Goal: Complete application form: Complete application form

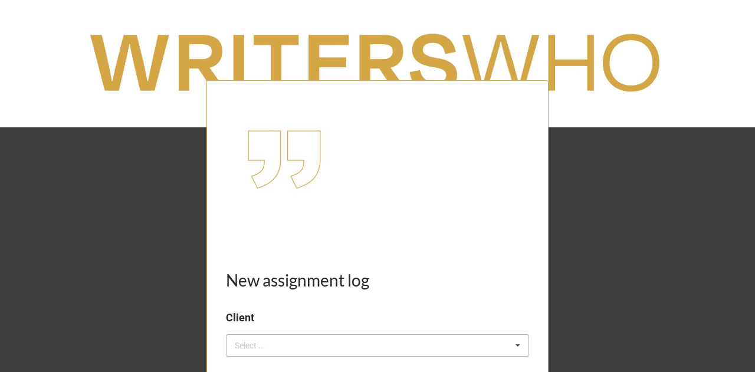
click at [297, 345] on div "Select ... No results found." at bounding box center [377, 346] width 303 height 22
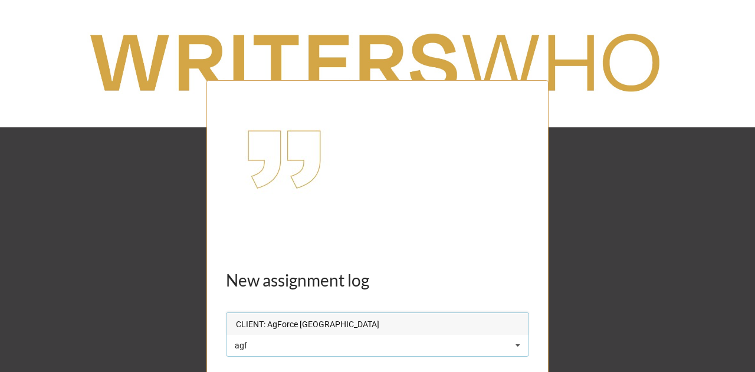
type input "agf"
click at [317, 323] on span "CLIENT: AgForce [GEOGRAPHIC_DATA]" at bounding box center [307, 324] width 143 height 9
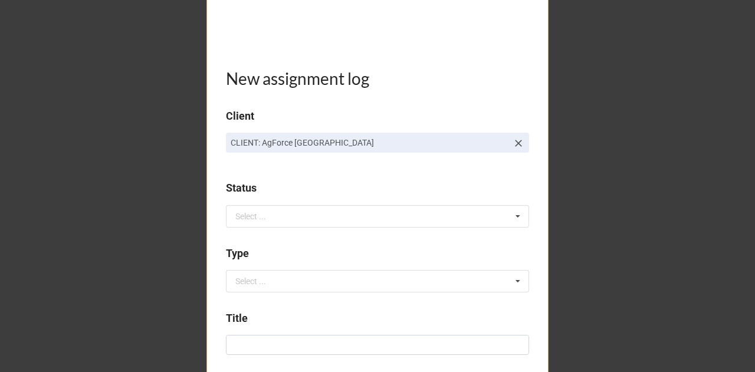
scroll to position [294, 0]
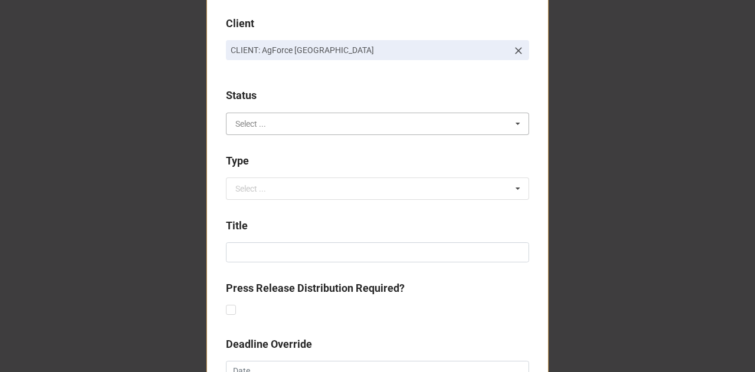
click at [244, 117] on input "text" at bounding box center [378, 123] width 302 height 21
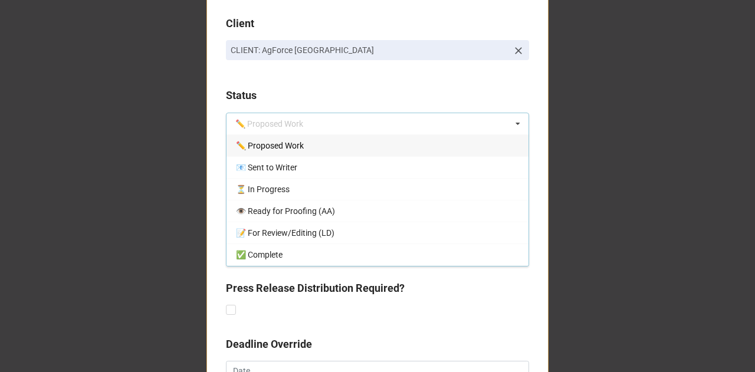
click at [257, 142] on span "✏️ Proposed Work" at bounding box center [270, 145] width 68 height 9
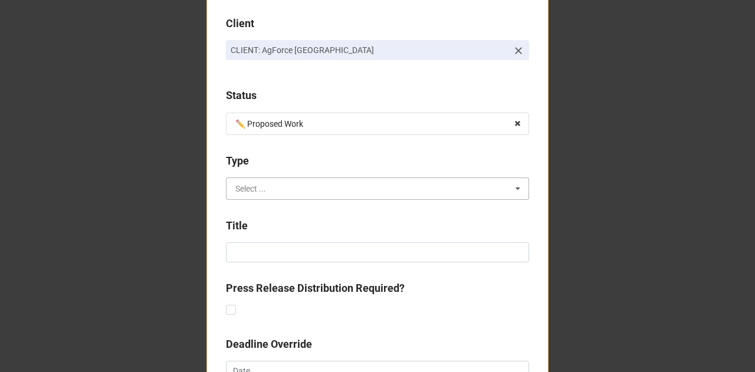
click at [255, 180] on input "text" at bounding box center [378, 188] width 302 height 21
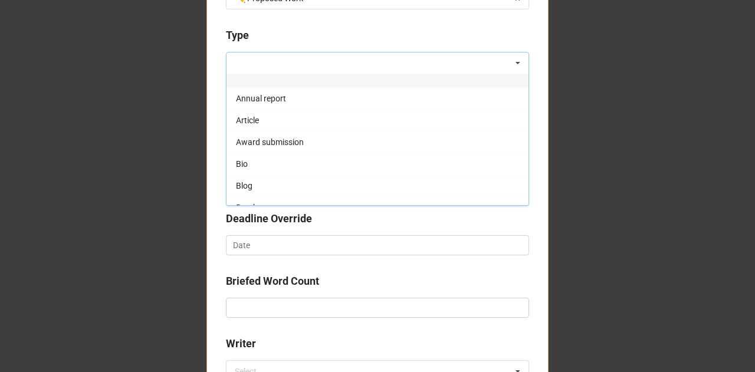
scroll to position [434, 0]
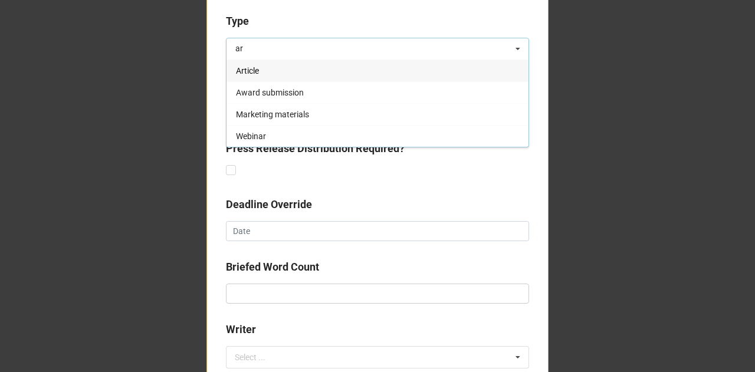
type input "ar"
click at [273, 68] on div "Article" at bounding box center [378, 71] width 302 height 22
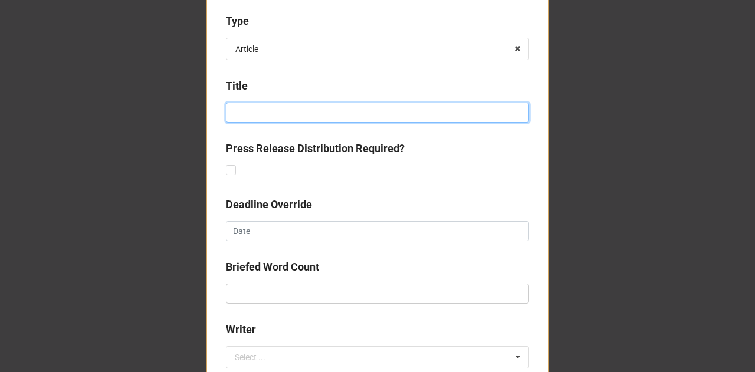
click at [251, 110] on input at bounding box center [377, 113] width 303 height 20
click at [328, 116] on input "Autumn Envoy 2025 -" at bounding box center [377, 113] width 303 height 20
paste input "Grains DInner - wrap up"
click at [345, 116] on input "Autumn Envoy 2025 - Grains DInner - wrap up" at bounding box center [377, 113] width 303 height 20
click at [368, 113] on input "Autumn Envoy 2025 - Grains Dinner - wrap up" at bounding box center [377, 113] width 303 height 20
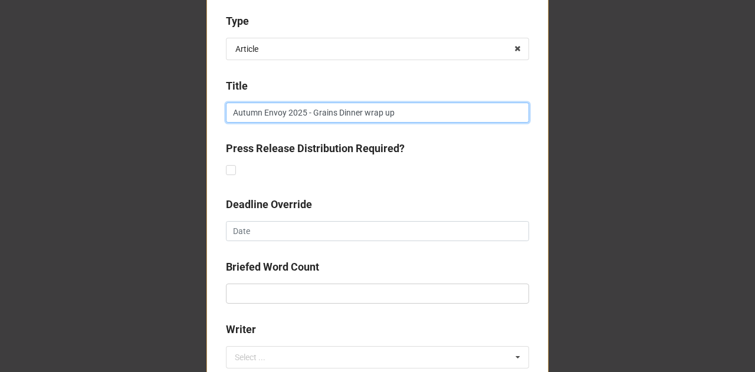
type input "Autumn Envoy 2025 - Grains Dinner wrap up"
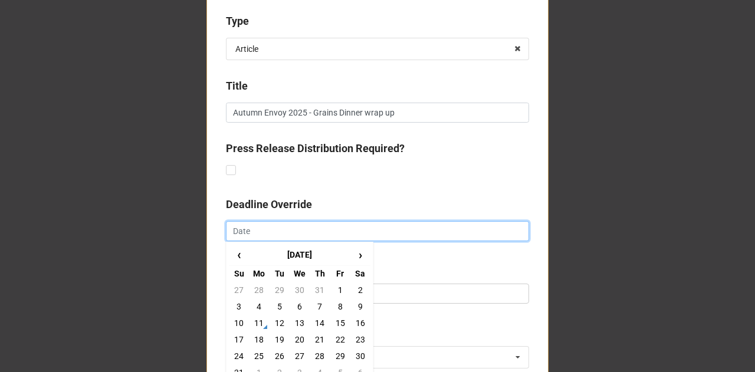
click at [253, 228] on input "text" at bounding box center [377, 231] width 303 height 20
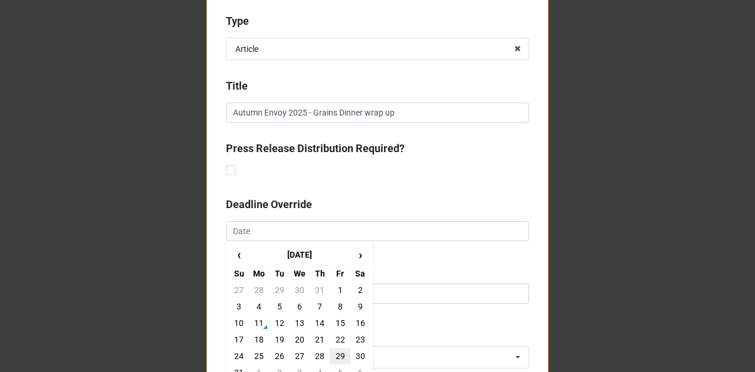
click at [341, 352] on td "29" at bounding box center [340, 356] width 20 height 17
type input "[DATE]"
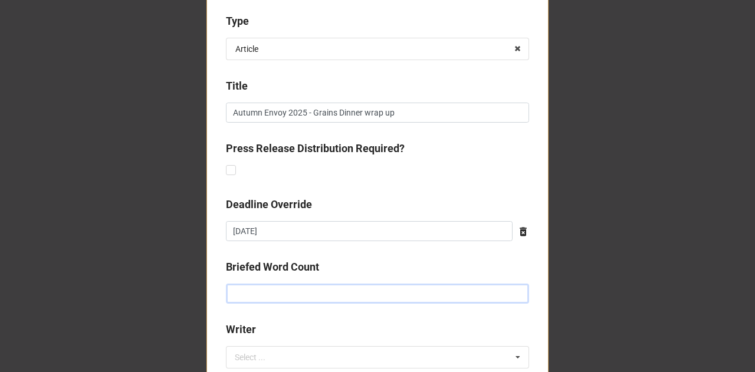
click at [293, 293] on input "text" at bounding box center [377, 294] width 303 height 20
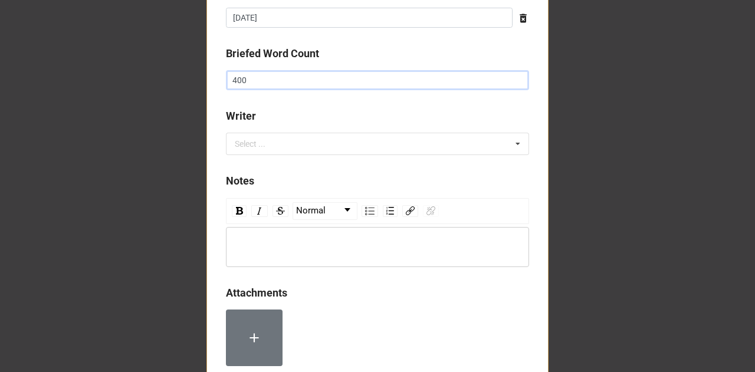
scroll to position [673, 0]
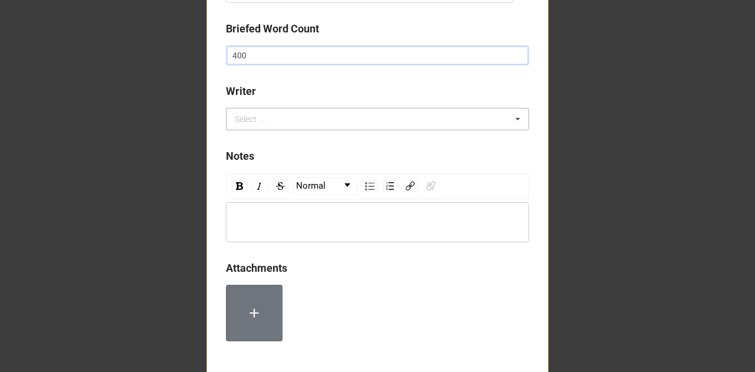
type input "400"
click at [254, 120] on div "Select ..." at bounding box center [257, 120] width 51 height 14
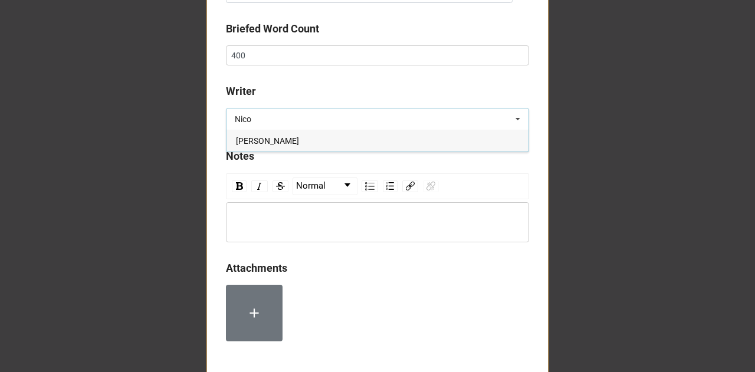
type input "Nico"
click at [266, 140] on span "[PERSON_NAME]" at bounding box center [267, 140] width 63 height 9
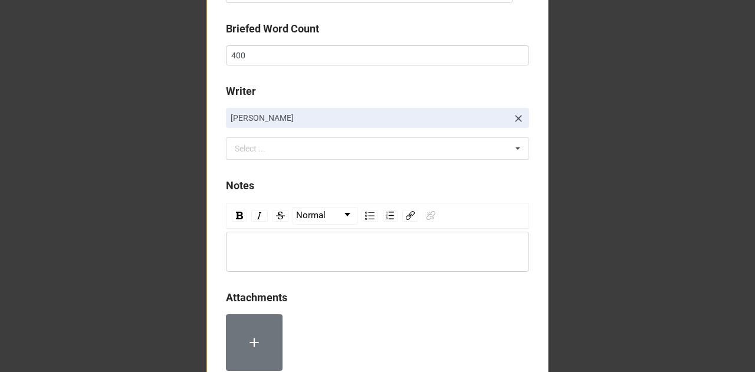
click at [260, 241] on div "rdw-wrapper" at bounding box center [377, 252] width 303 height 40
click at [347, 342] on div at bounding box center [377, 348] width 303 height 66
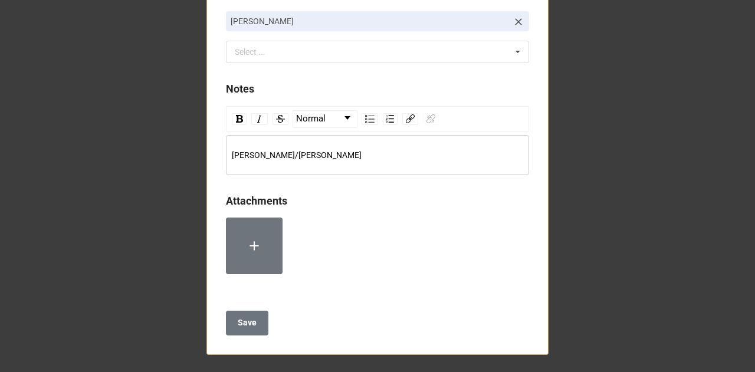
click at [294, 156] on div "[PERSON_NAME]/[PERSON_NAME]" at bounding box center [378, 155] width 292 height 13
click at [250, 325] on b "Save" at bounding box center [247, 323] width 19 height 12
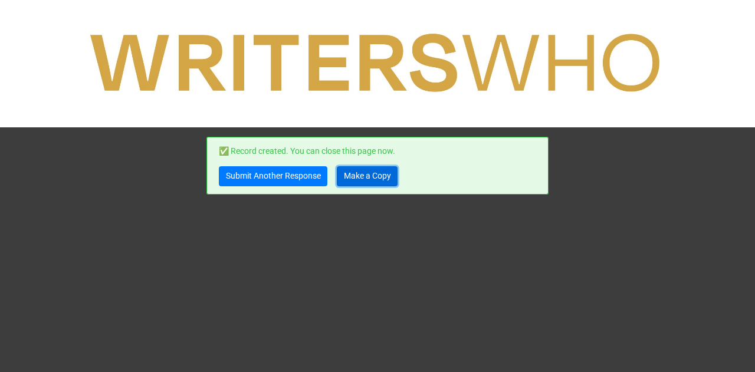
click at [379, 181] on link "Make a Copy" at bounding box center [367, 176] width 61 height 20
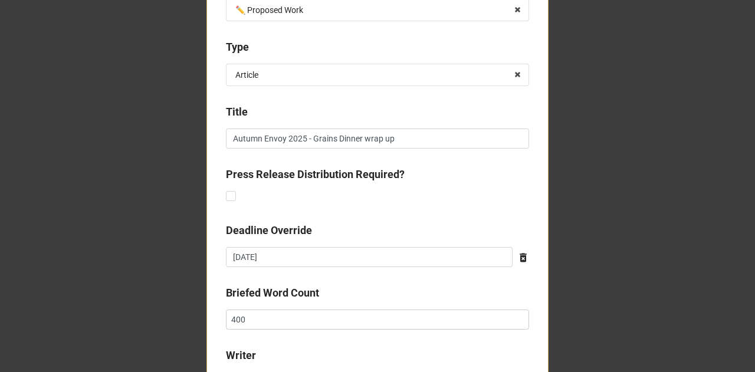
scroll to position [415, 0]
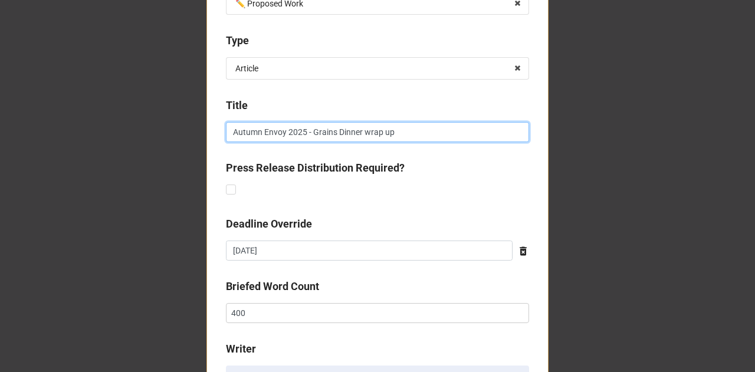
drag, startPoint x: 417, startPoint y: 135, endPoint x: 310, endPoint y: 140, distance: 106.9
click at [310, 140] on input "Autumn Envoy 2025 - Grains Dinner wrap up" at bounding box center [377, 132] width 303 height 20
type input "Autumn Envoy 2025 - Around the Regions"
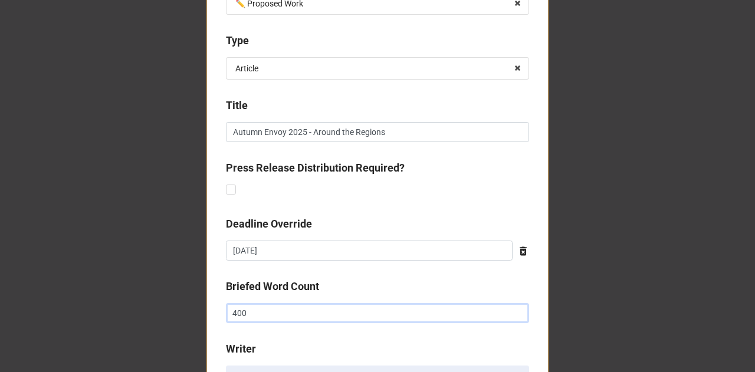
drag, startPoint x: 256, startPoint y: 322, endPoint x: 196, endPoint y: 318, distance: 60.3
click at [196, 318] on div "New assignment log Client CLIENT: AgForce Queensland Status ✏️ Proposed Work ✏️…" at bounding box center [377, 157] width 755 height 1144
type input "600"
click at [271, 335] on div "New assignment log Client CLIENT: AgForce Queensland Status ✏️ Proposed Work ✏️…" at bounding box center [378, 187] width 342 height 1044
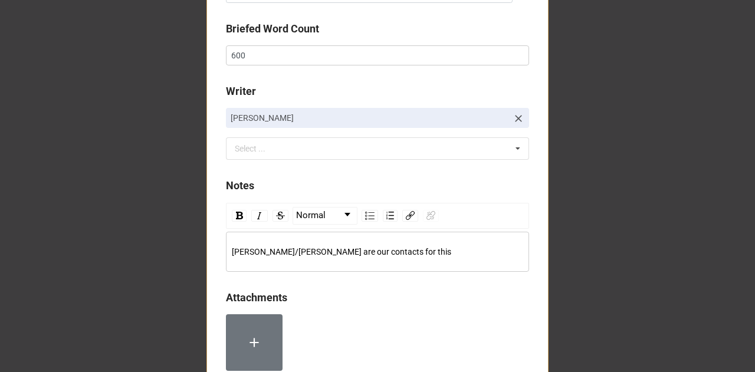
scroll to position [682, 0]
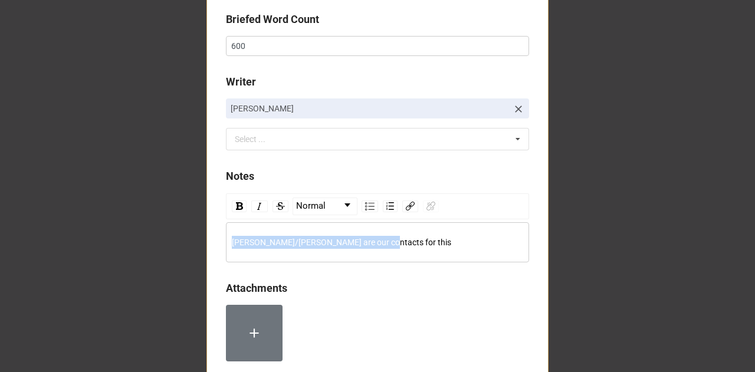
drag, startPoint x: 389, startPoint y: 241, endPoint x: 201, endPoint y: 239, distance: 188.2
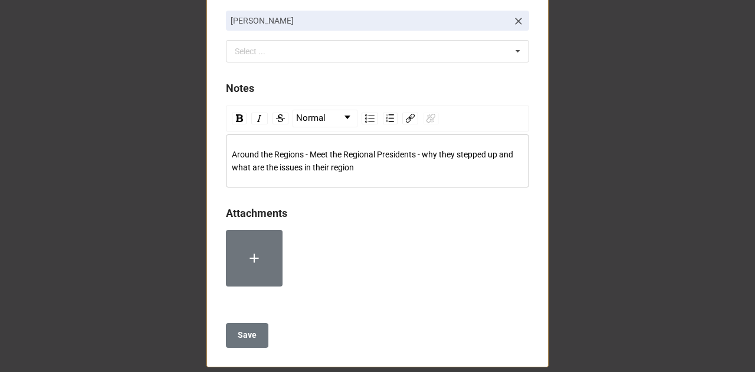
scroll to position [776, 0]
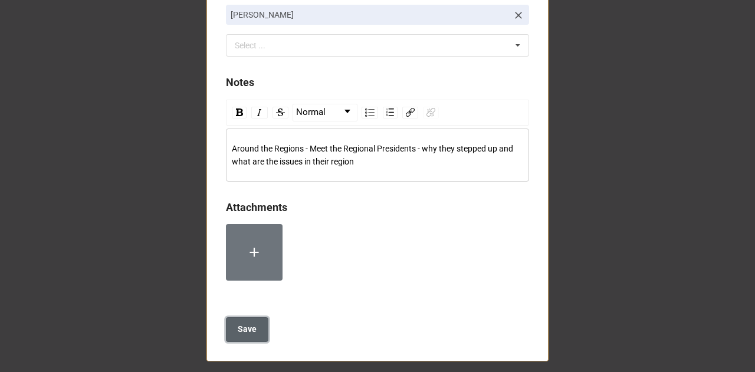
click at [243, 320] on button "Save" at bounding box center [247, 329] width 42 height 25
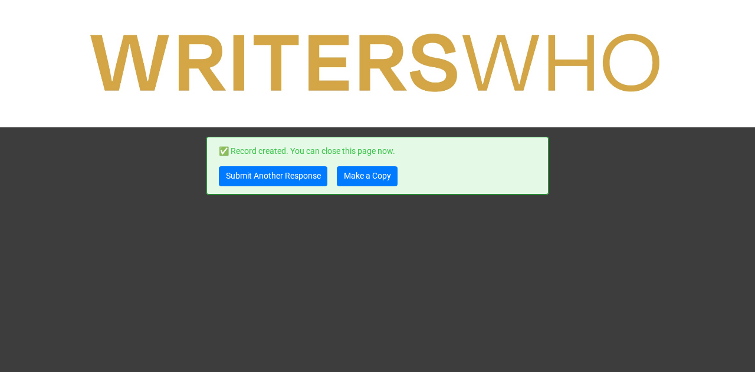
scroll to position [0, 0]
click at [375, 172] on link "Make a Copy" at bounding box center [367, 176] width 61 height 20
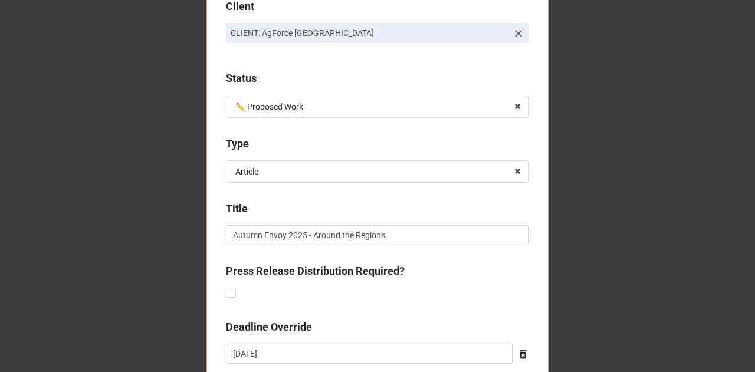
scroll to position [316, 0]
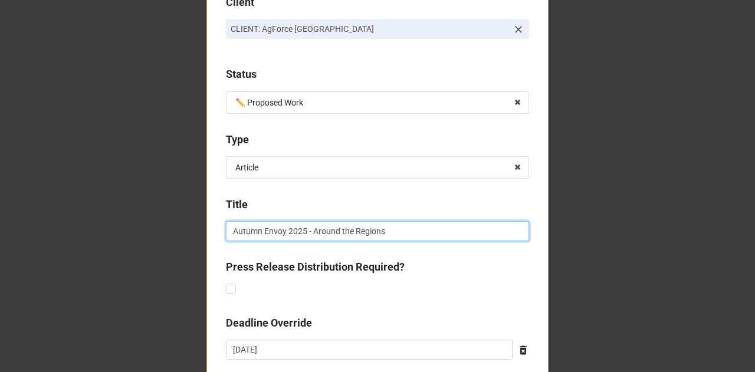
drag, startPoint x: 390, startPoint y: 234, endPoint x: 308, endPoint y: 234, distance: 82.0
click at [308, 234] on input "Autumn Envoy 2025 - Around the Regions" at bounding box center [377, 231] width 303 height 20
type input "Autumn Envoy 2025 - Cane Update"
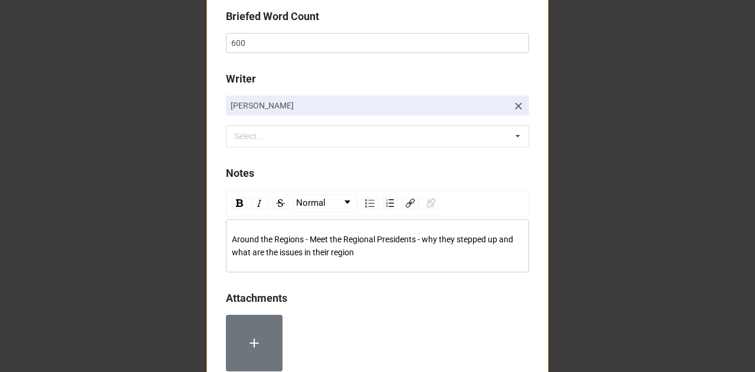
scroll to position [714, 0]
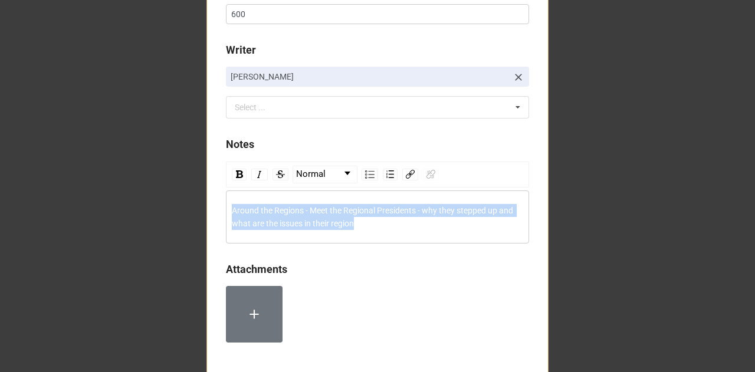
drag, startPoint x: 369, startPoint y: 220, endPoint x: 168, endPoint y: 198, distance: 203.0
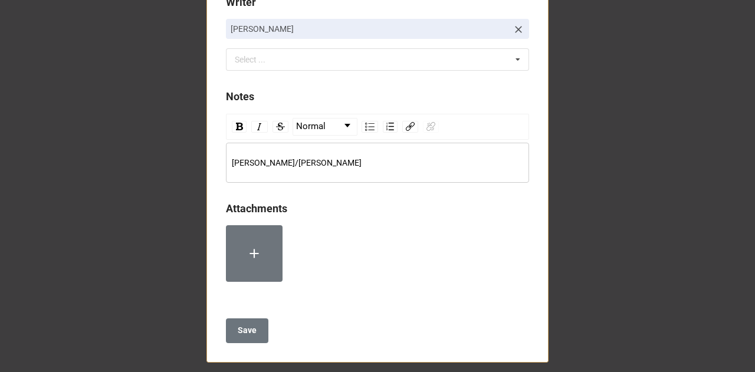
scroll to position [769, 0]
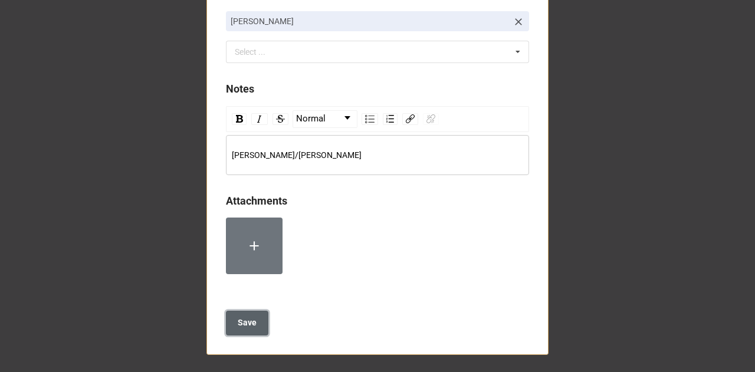
click at [243, 318] on b "Save" at bounding box center [247, 323] width 19 height 12
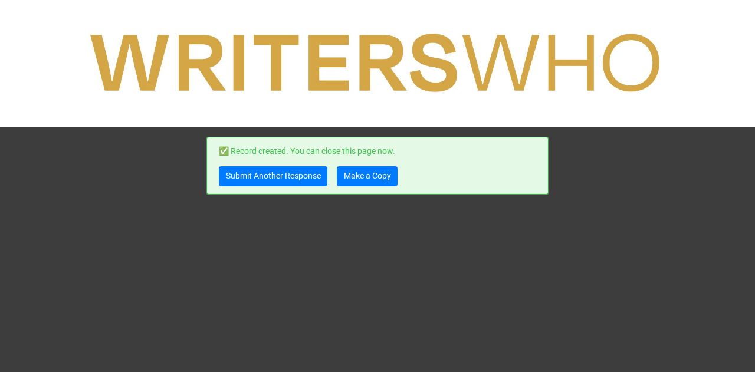
scroll to position [0, 0]
click at [378, 182] on link "Make a Copy" at bounding box center [367, 176] width 61 height 20
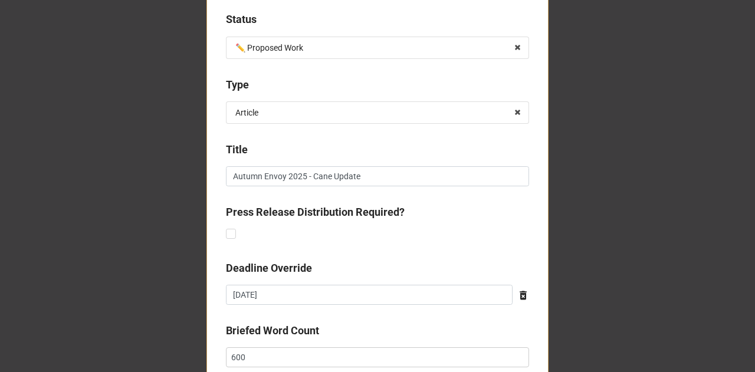
scroll to position [371, 0]
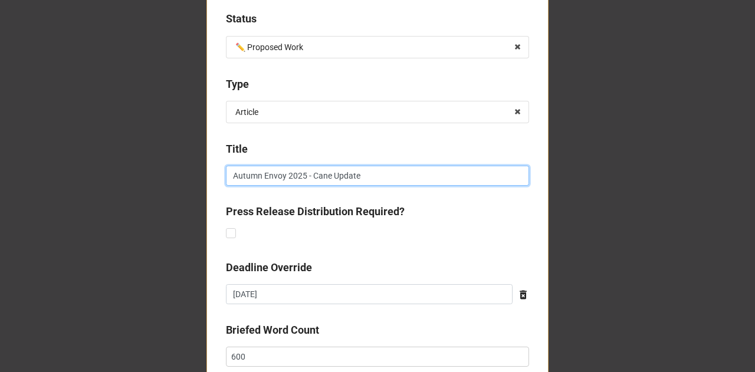
click at [324, 178] on input "Autumn Envoy 2025 - Cane Update" at bounding box center [377, 176] width 303 height 20
type input "Autumn Envoy 2025 - Cattle Update"
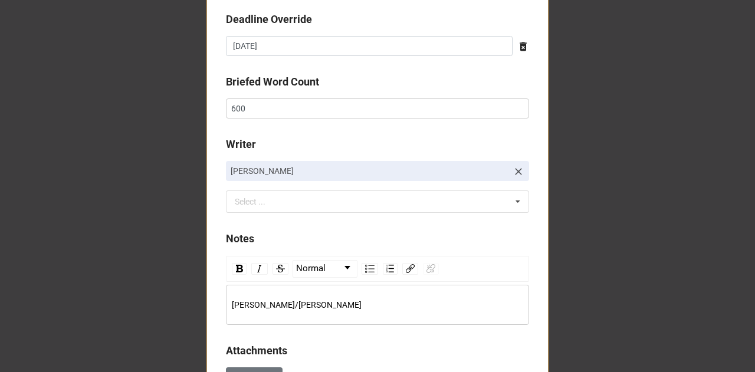
scroll to position [702, 0]
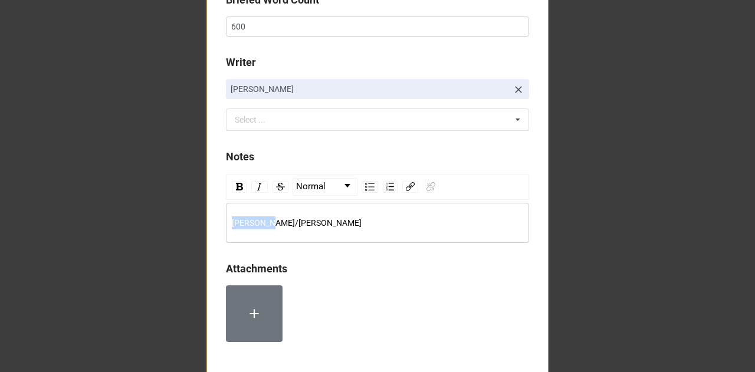
drag, startPoint x: 274, startPoint y: 224, endPoint x: 169, endPoint y: 228, distance: 105.7
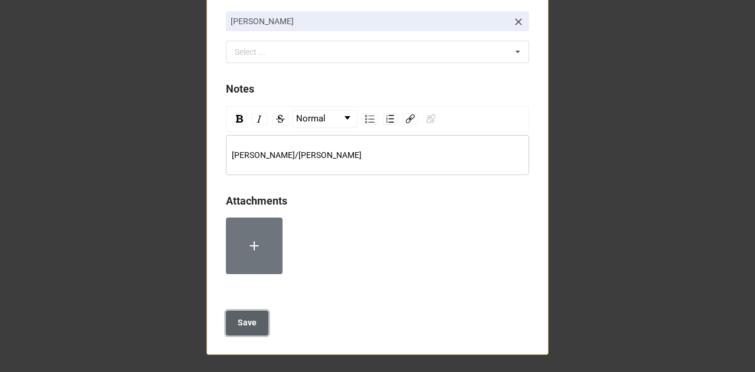
click at [256, 326] on button "Save" at bounding box center [247, 323] width 42 height 25
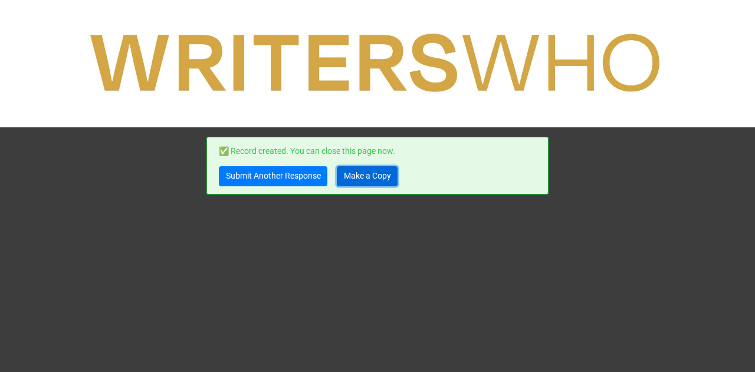
click at [366, 182] on link "Make a Copy" at bounding box center [367, 176] width 61 height 20
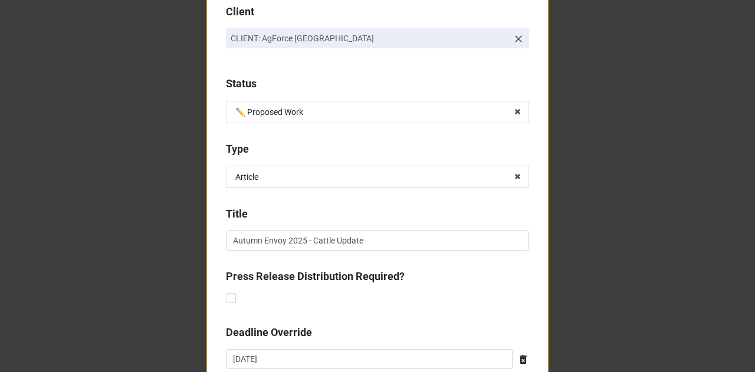
scroll to position [311, 0]
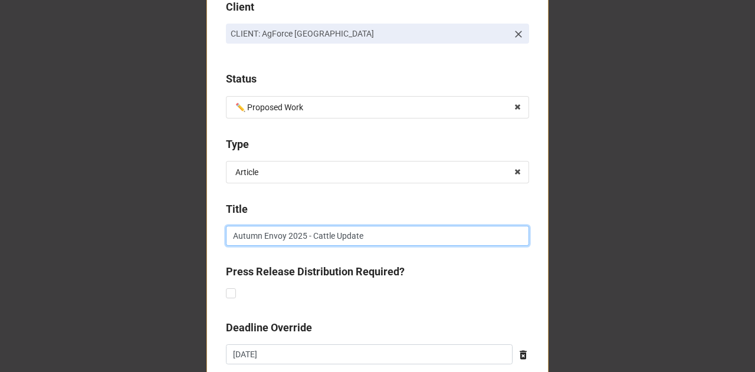
click at [321, 236] on input "Autumn Envoy 2025 - Cattle Update" at bounding box center [377, 236] width 303 height 20
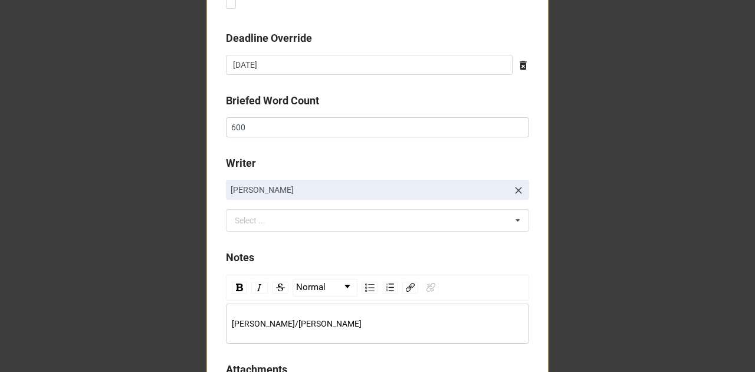
scroll to position [651, 0]
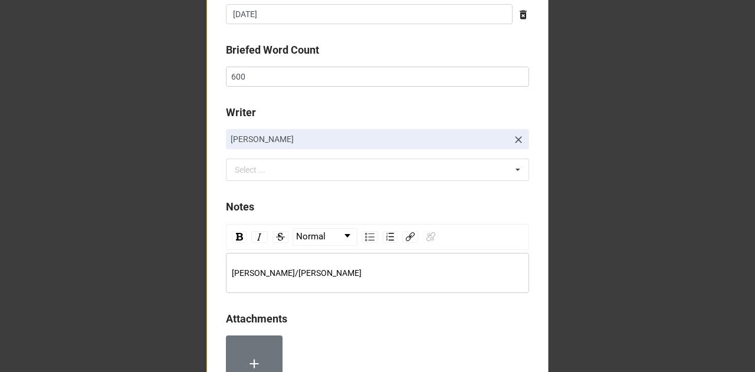
type input "Autumn Envoy 2025 - Grains Update"
drag, startPoint x: 270, startPoint y: 274, endPoint x: 184, endPoint y: 277, distance: 86.2
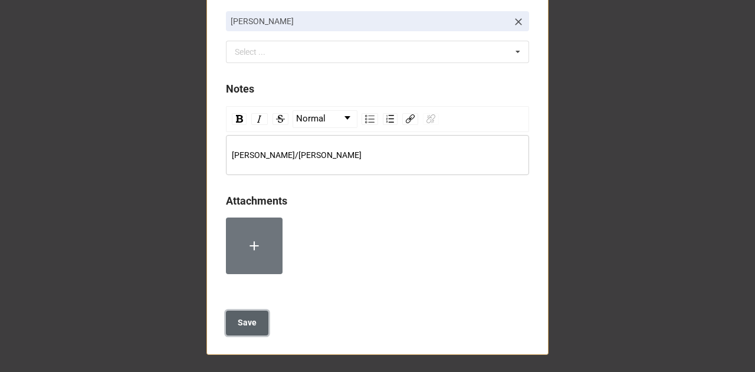
click at [254, 319] on button "Save" at bounding box center [247, 323] width 42 height 25
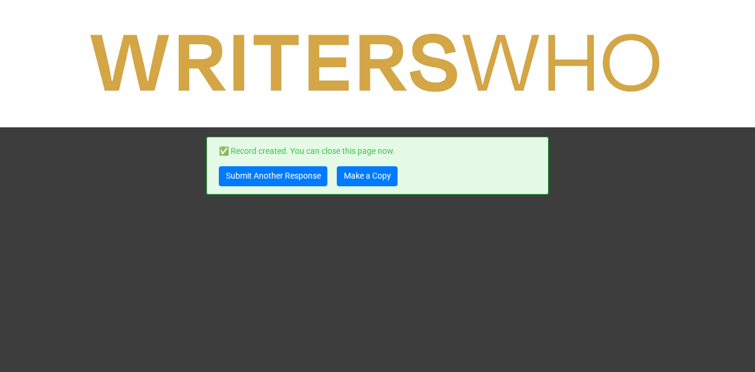
scroll to position [0, 0]
click at [369, 176] on link "Make a Copy" at bounding box center [367, 176] width 61 height 20
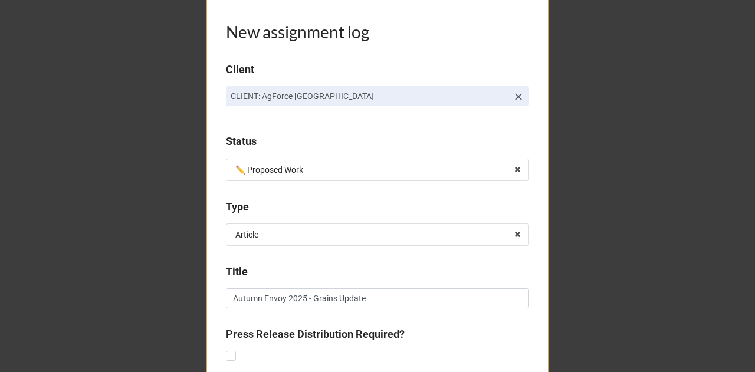
scroll to position [253, 0]
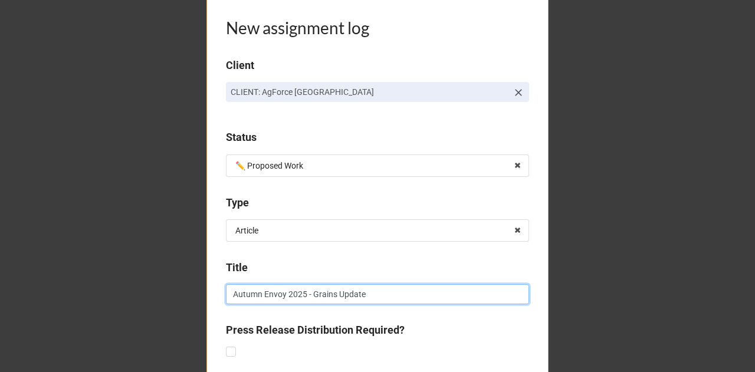
click at [317, 292] on input "Autumn Envoy 2025 - Grains Update" at bounding box center [377, 294] width 303 height 20
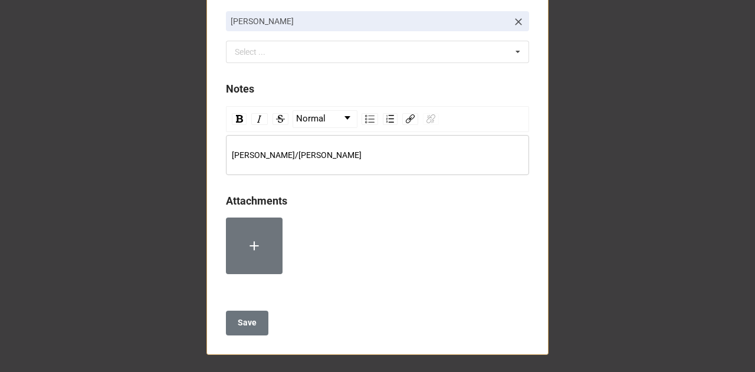
type input "Autumn Envoy 2025 - SWAG (sheep, wool, goats) Update"
drag, startPoint x: 286, startPoint y: 156, endPoint x: 189, endPoint y: 166, distance: 97.4
click at [247, 156] on span "Jaime/Boyd" at bounding box center [297, 154] width 130 height 9
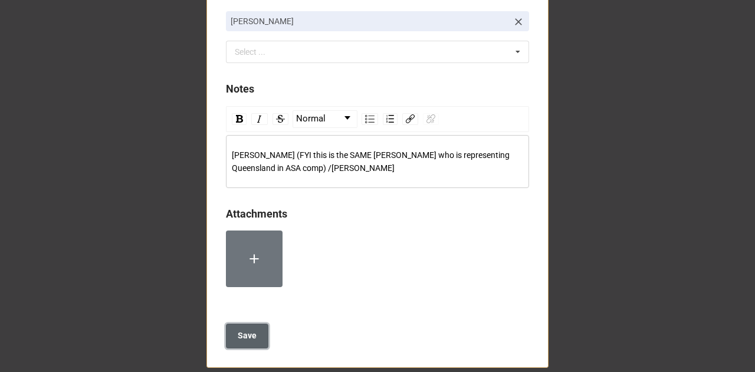
click at [249, 334] on b "Save" at bounding box center [247, 336] width 19 height 12
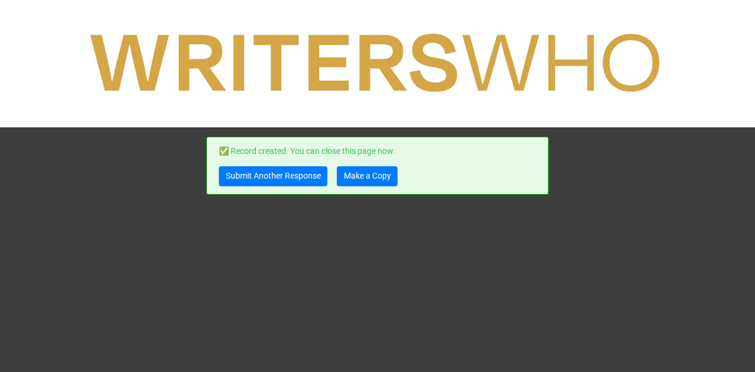
scroll to position [0, 0]
